Goal: Transaction & Acquisition: Register for event/course

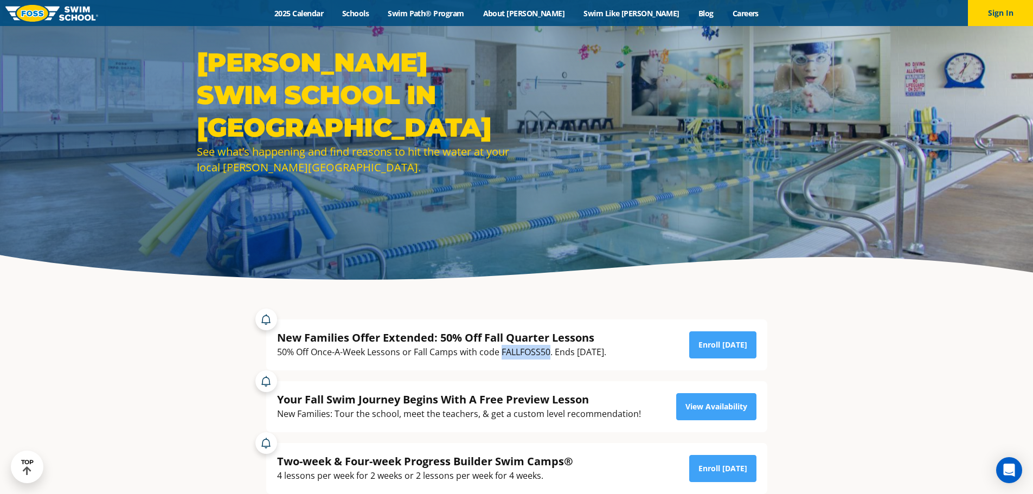
drag, startPoint x: 502, startPoint y: 353, endPoint x: 550, endPoint y: 350, distance: 48.3
click at [550, 350] on div "50% Off Once-A-Week Lessons or Fall Camps with code FALLFOSS50. Ends [DATE]." at bounding box center [441, 352] width 329 height 15
copy div "FALLFOSS50"
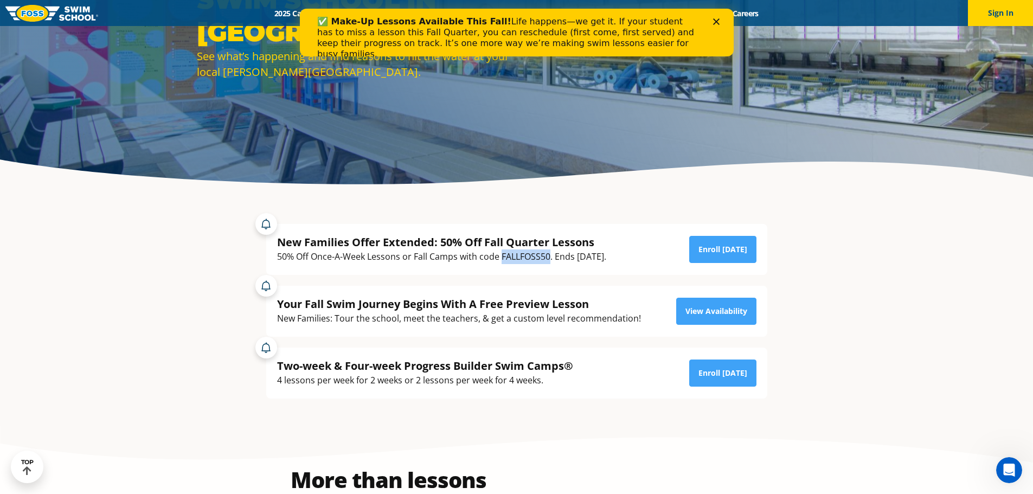
scroll to position [148, 0]
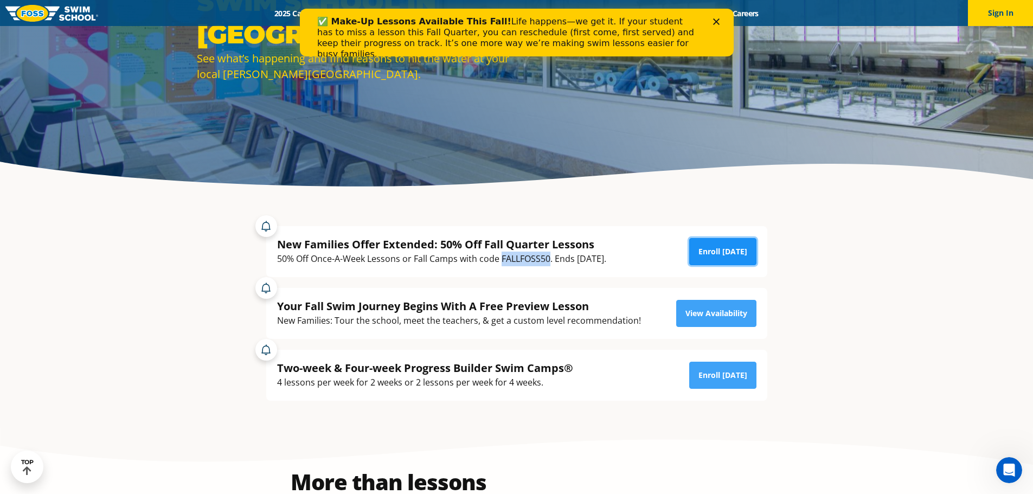
click at [723, 247] on link "Enroll Today" at bounding box center [722, 251] width 67 height 27
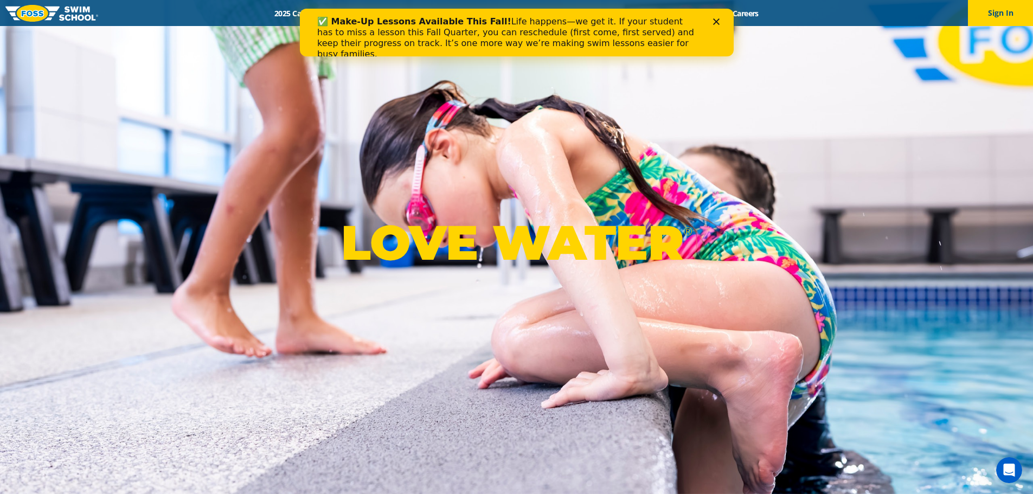
click at [718, 23] on polygon "Close" at bounding box center [716, 21] width 7 height 7
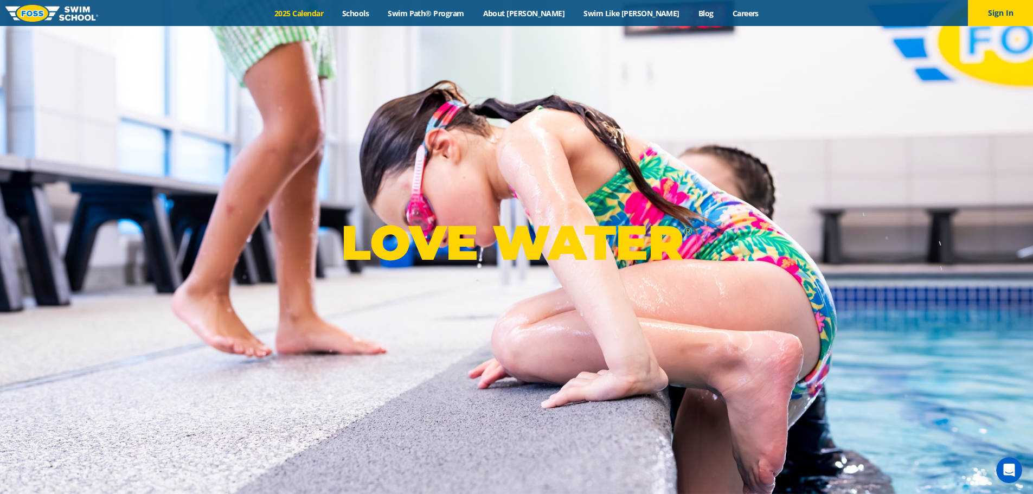
click at [333, 15] on link "2025 Calendar" at bounding box center [299, 13] width 68 height 10
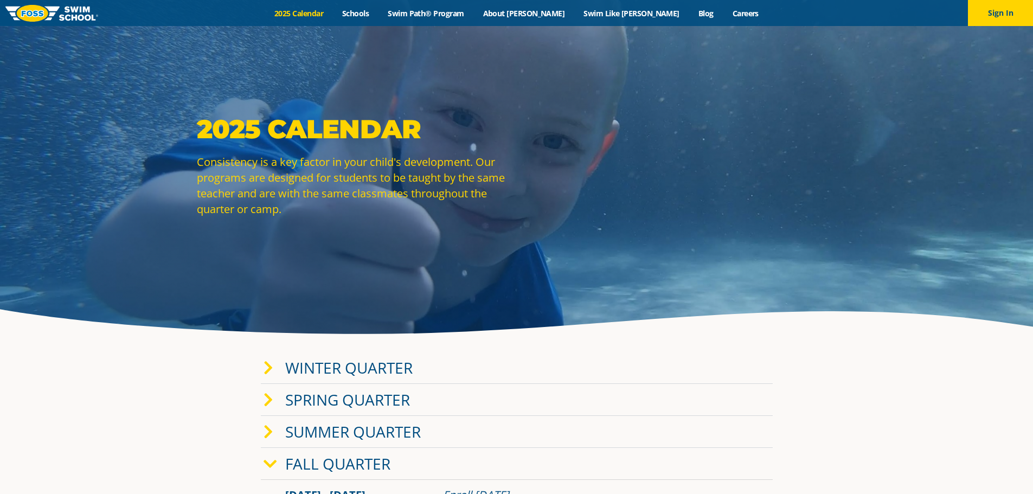
scroll to position [54, 0]
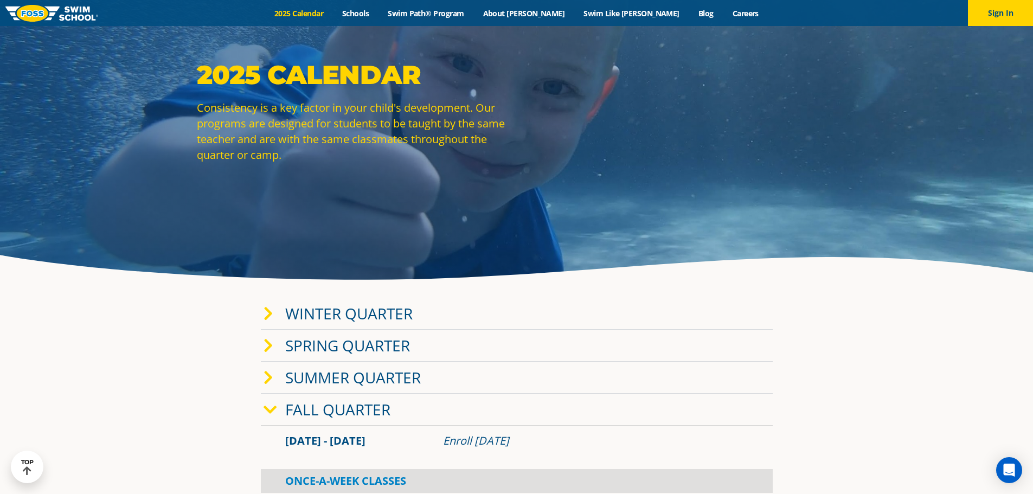
click at [269, 409] on icon at bounding box center [271, 409] width 14 height 15
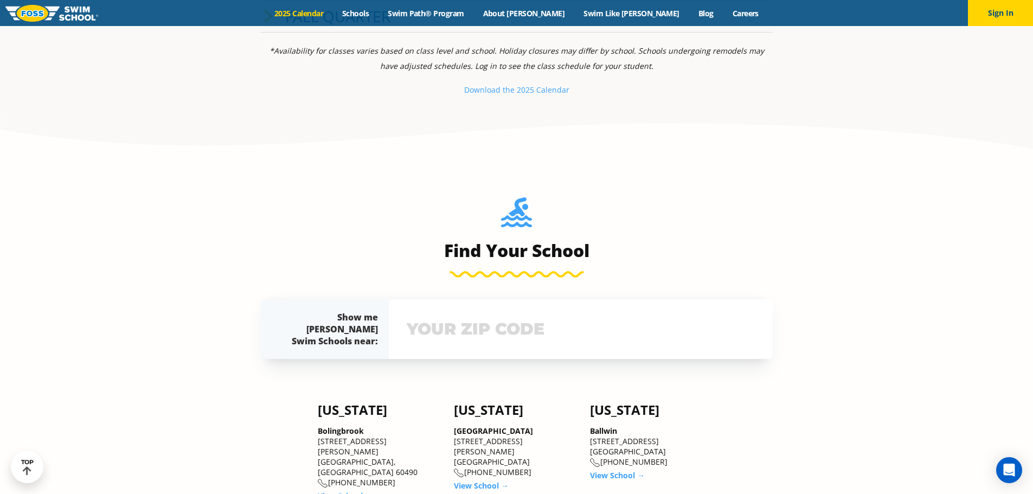
scroll to position [271, 0]
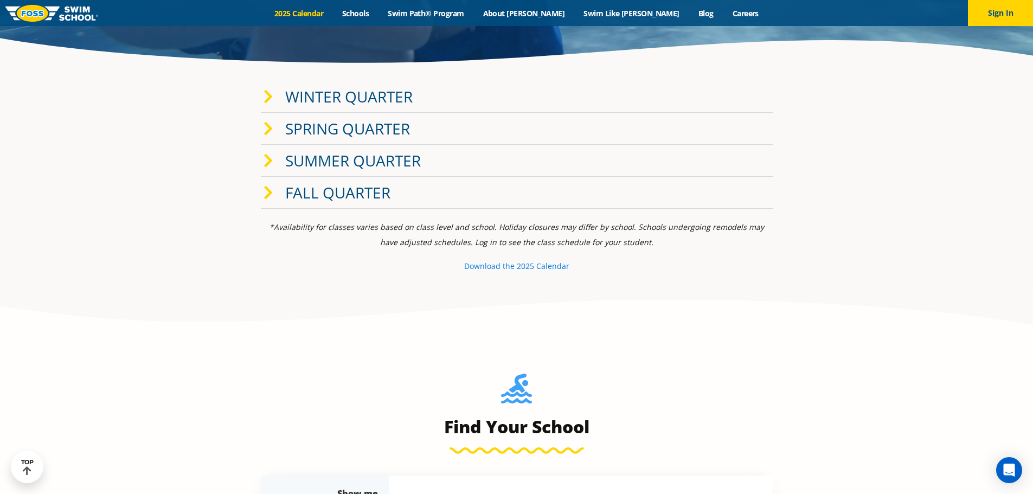
click at [511, 263] on small "e 2025 Calendar" at bounding box center [539, 266] width 59 height 10
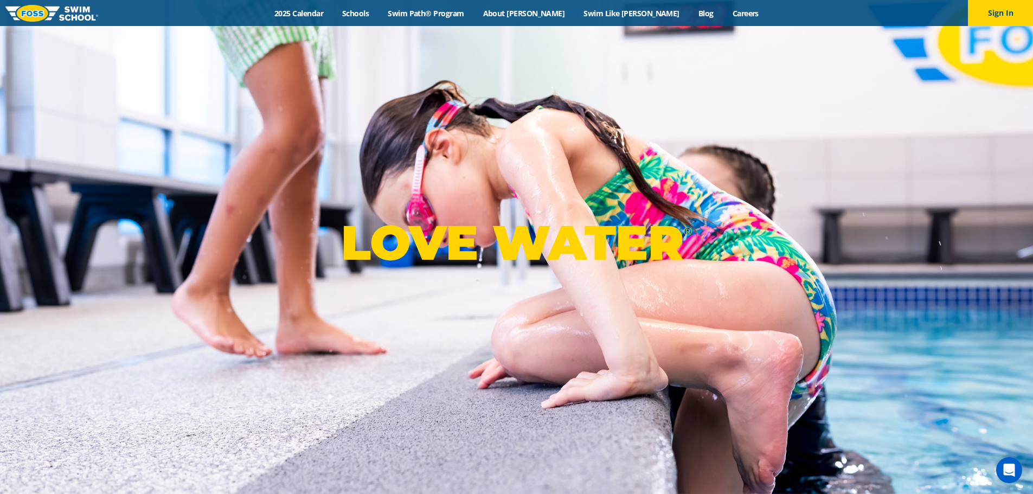
click at [429, 154] on div "LOVE WATER ®" at bounding box center [516, 247] width 1033 height 494
click at [1001, 9] on button "Sign In" at bounding box center [1000, 13] width 65 height 26
